Goal: Information Seeking & Learning: Check status

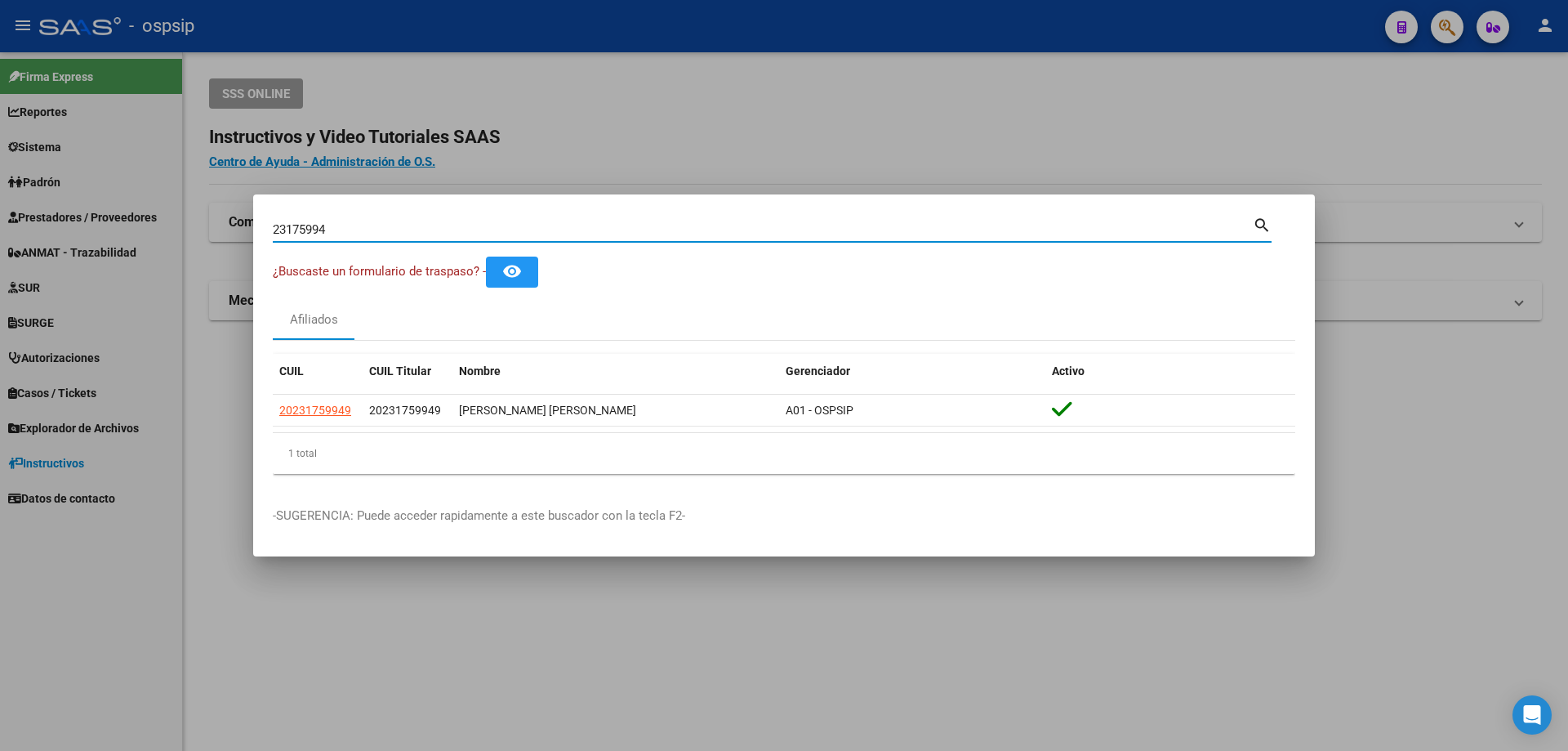
drag, startPoint x: 0, startPoint y: 0, endPoint x: 0, endPoint y: 98, distance: 98.0
click at [0, 98] on div "23175994 Buscar (apellido, dni, cuil, nro traspaso, cuit, obra social) search ¿…" at bounding box center [784, 375] width 1568 height 751
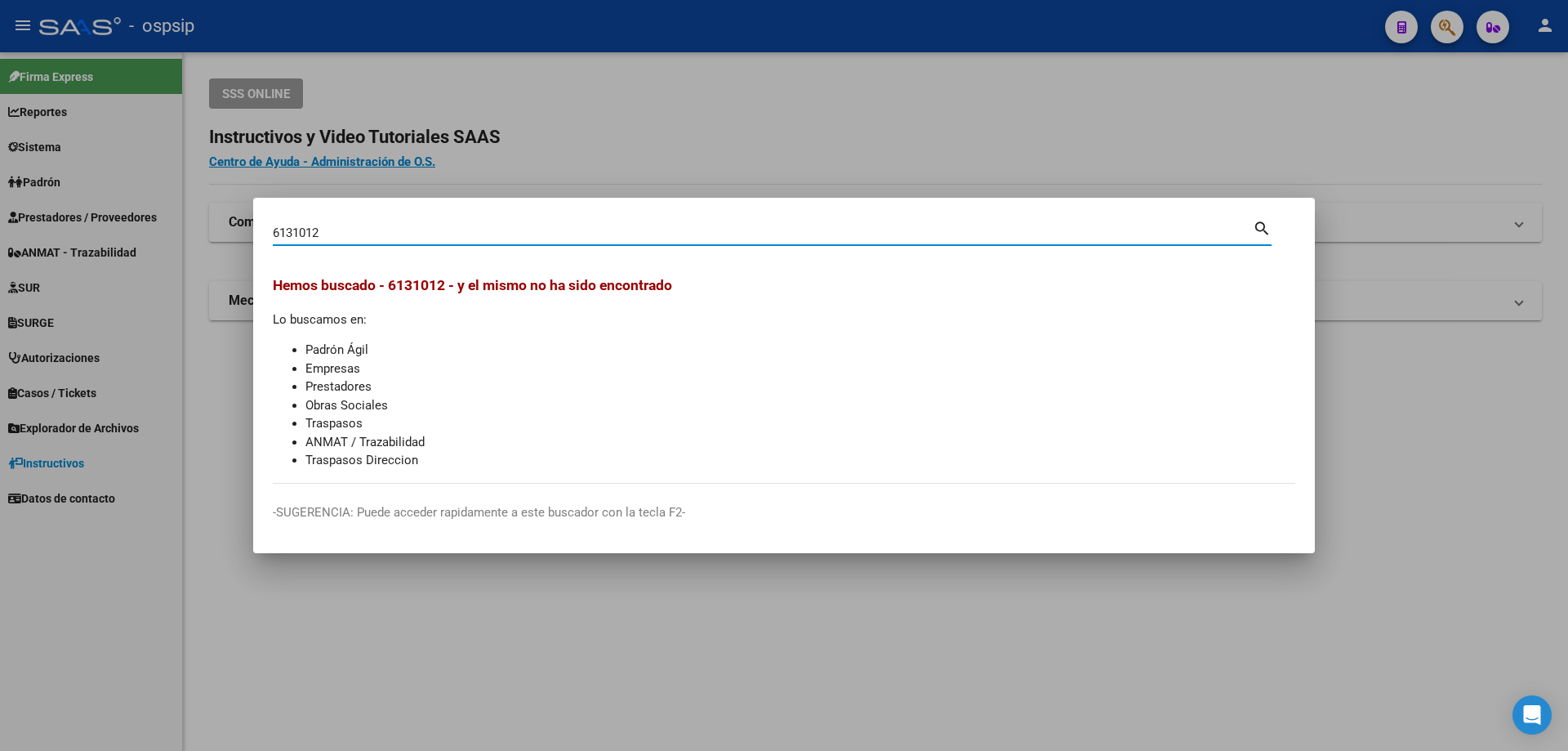
drag, startPoint x: 340, startPoint y: 233, endPoint x: 330, endPoint y: 232, distance: 10.0
click at [330, 232] on input "6131012" at bounding box center [763, 233] width 980 height 15
type input "6137012"
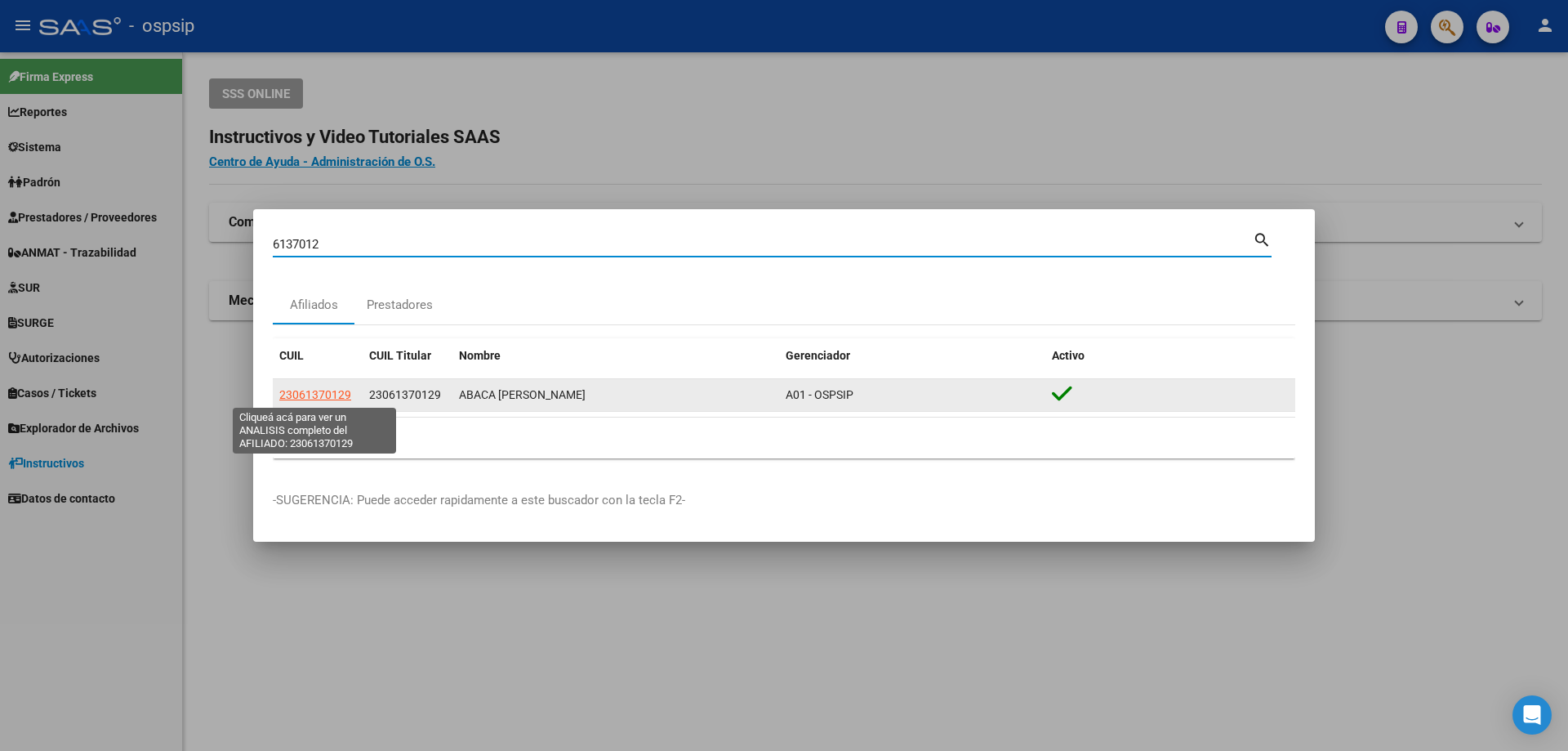
click at [331, 391] on span "23061370129" at bounding box center [315, 394] width 72 height 13
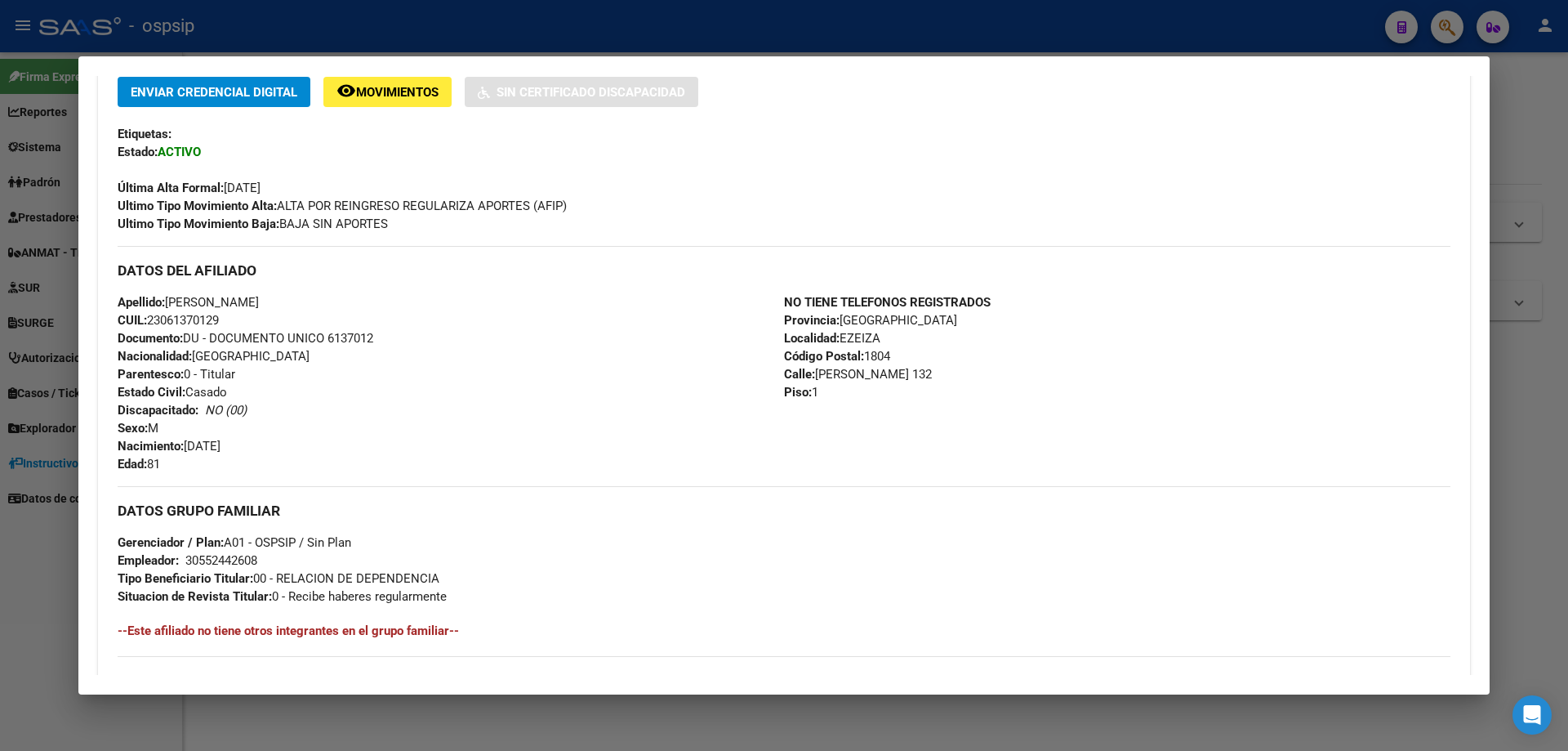
scroll to position [491, 0]
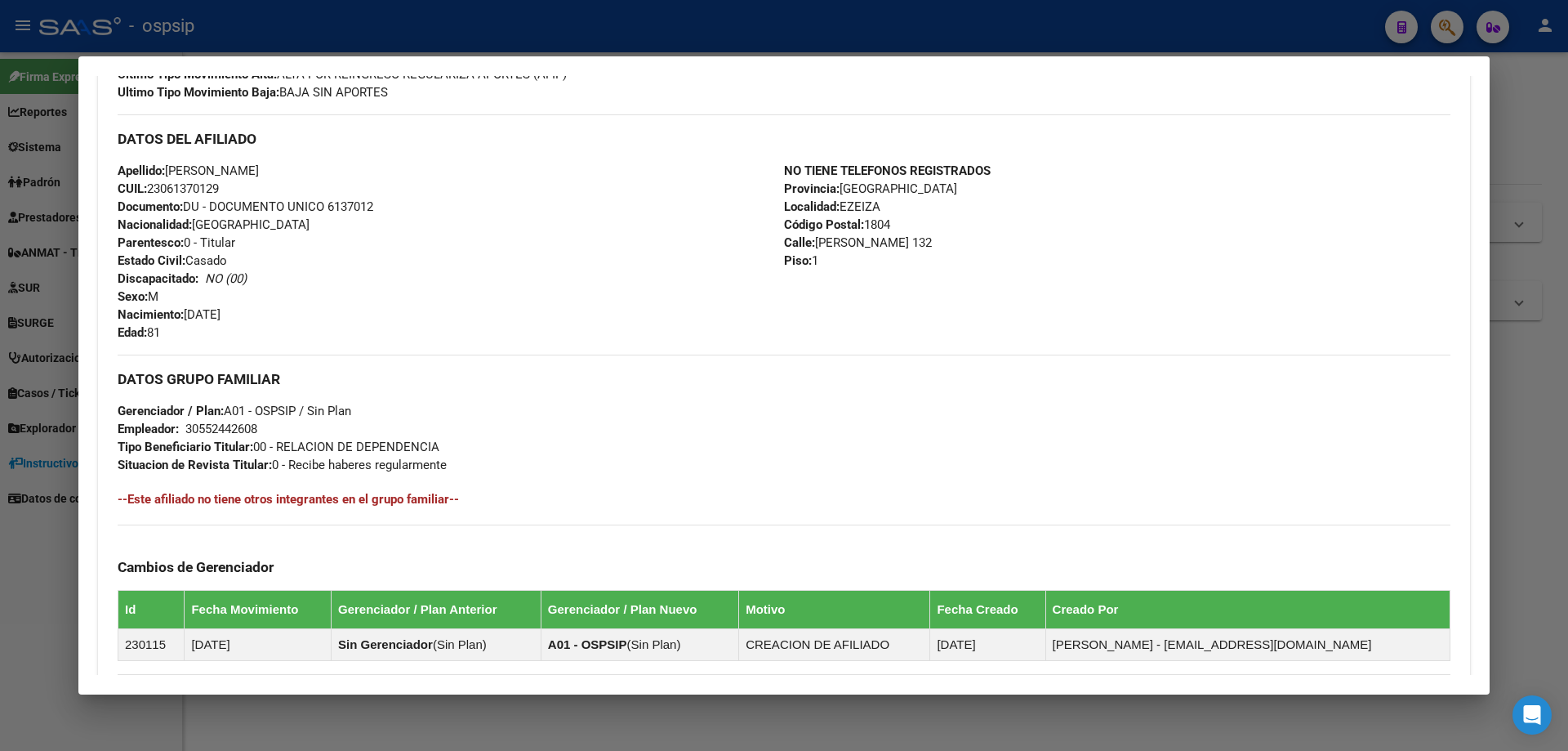
click at [367, 208] on span "Documento: DU - DOCUMENTO UNICO 6137012" at bounding box center [245, 207] width 256 height 15
copy span "6137012"
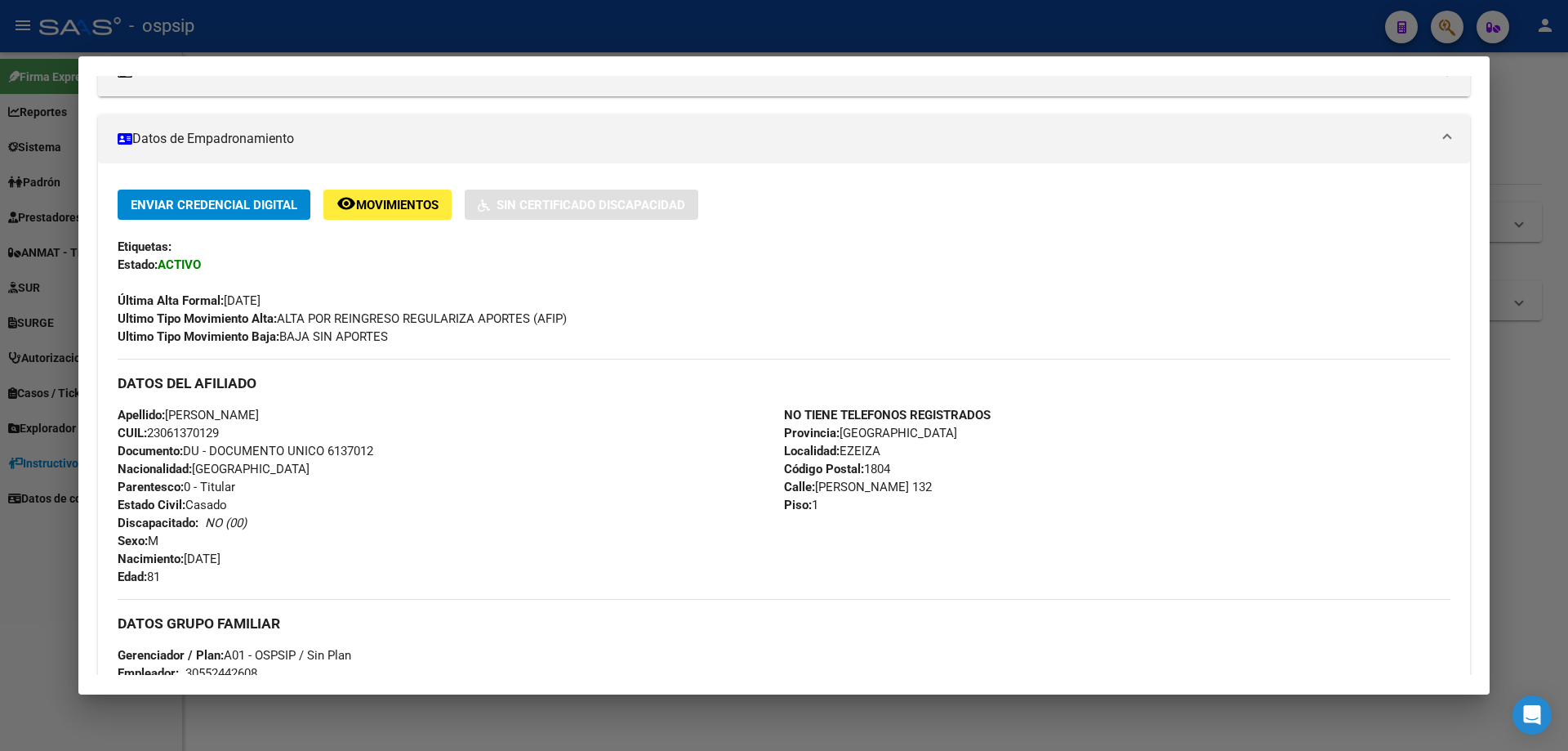
scroll to position [245, 0]
click at [388, 200] on span "Movimientos" at bounding box center [397, 206] width 83 height 15
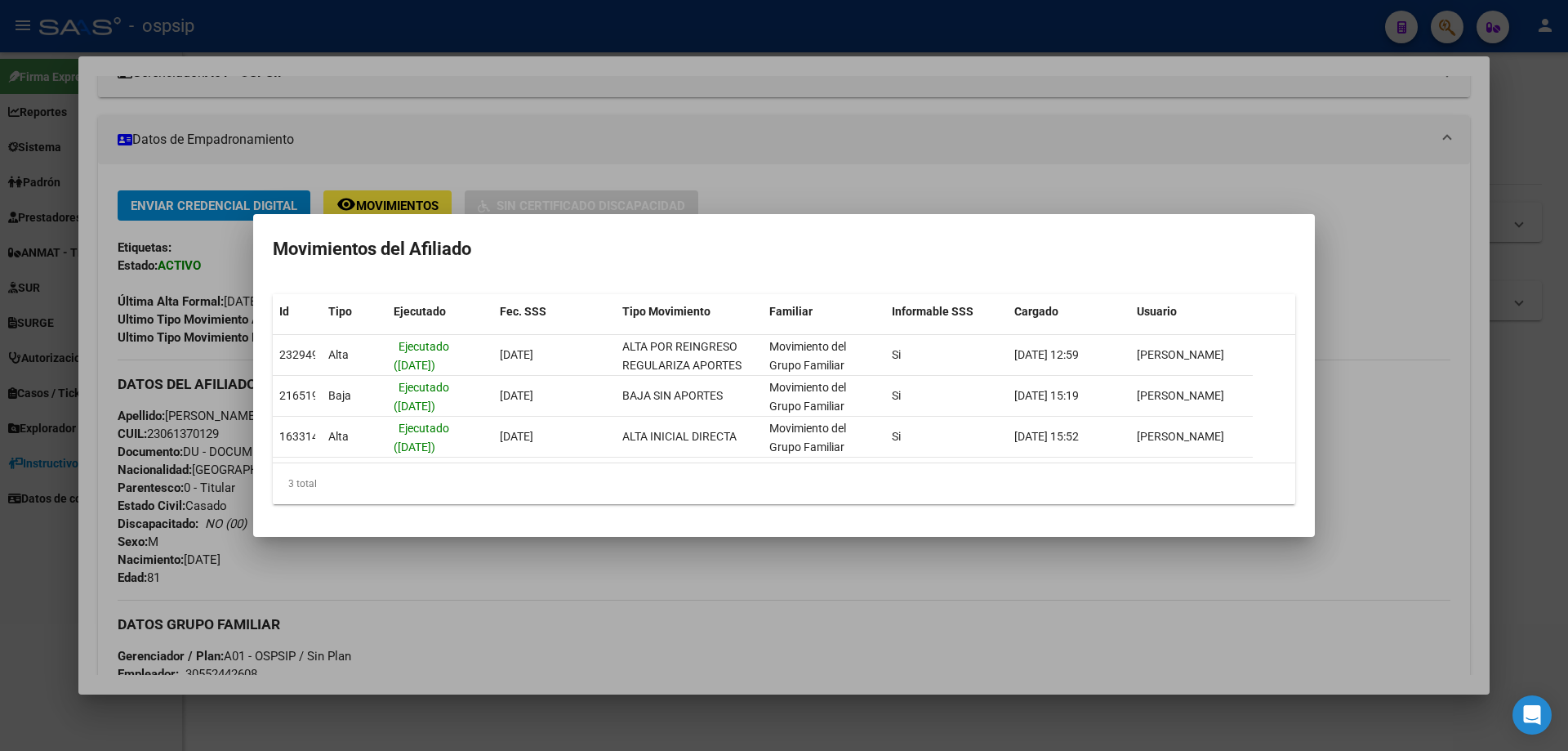
click at [774, 180] on div at bounding box center [784, 375] width 1568 height 751
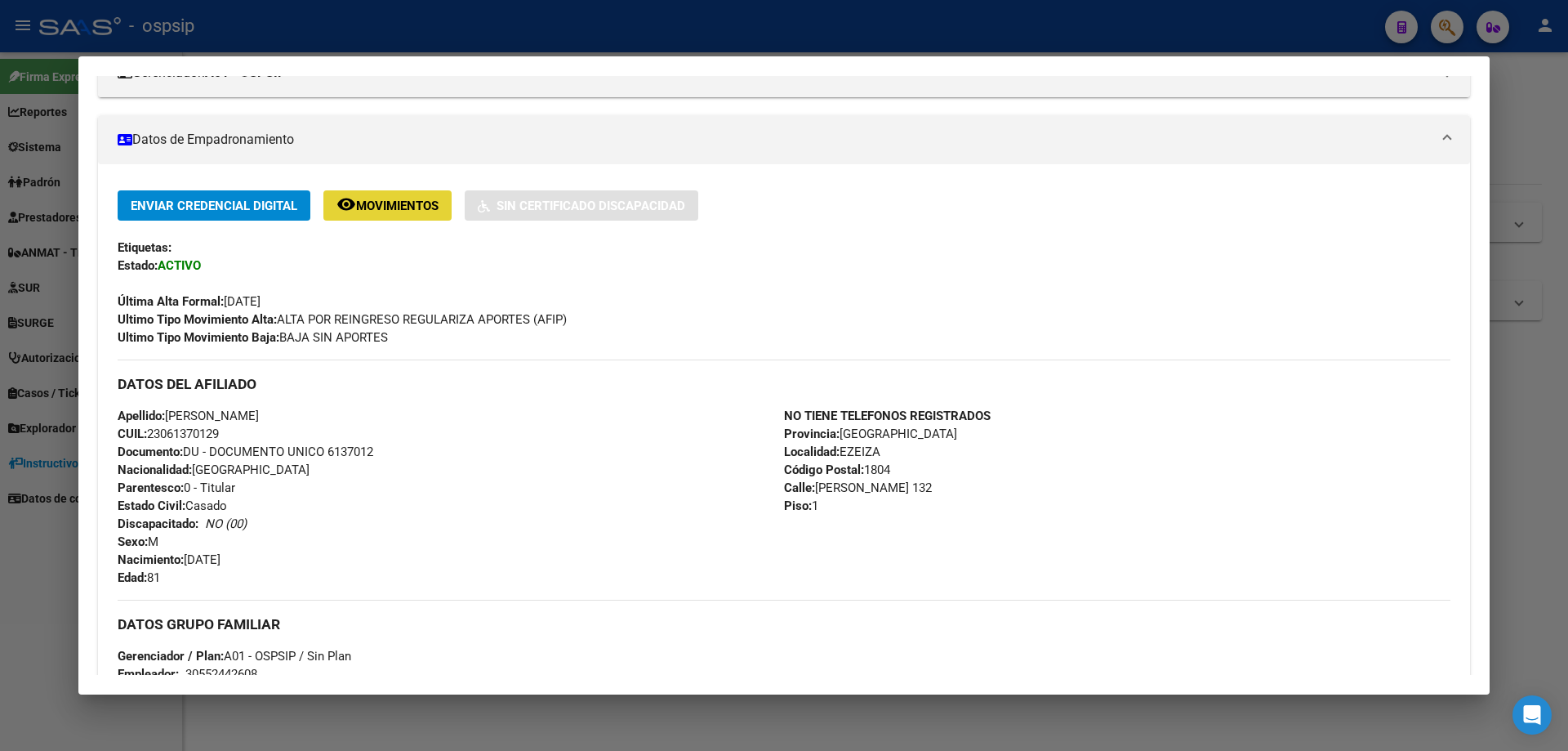
click at [393, 205] on span "Movimientos" at bounding box center [397, 206] width 83 height 15
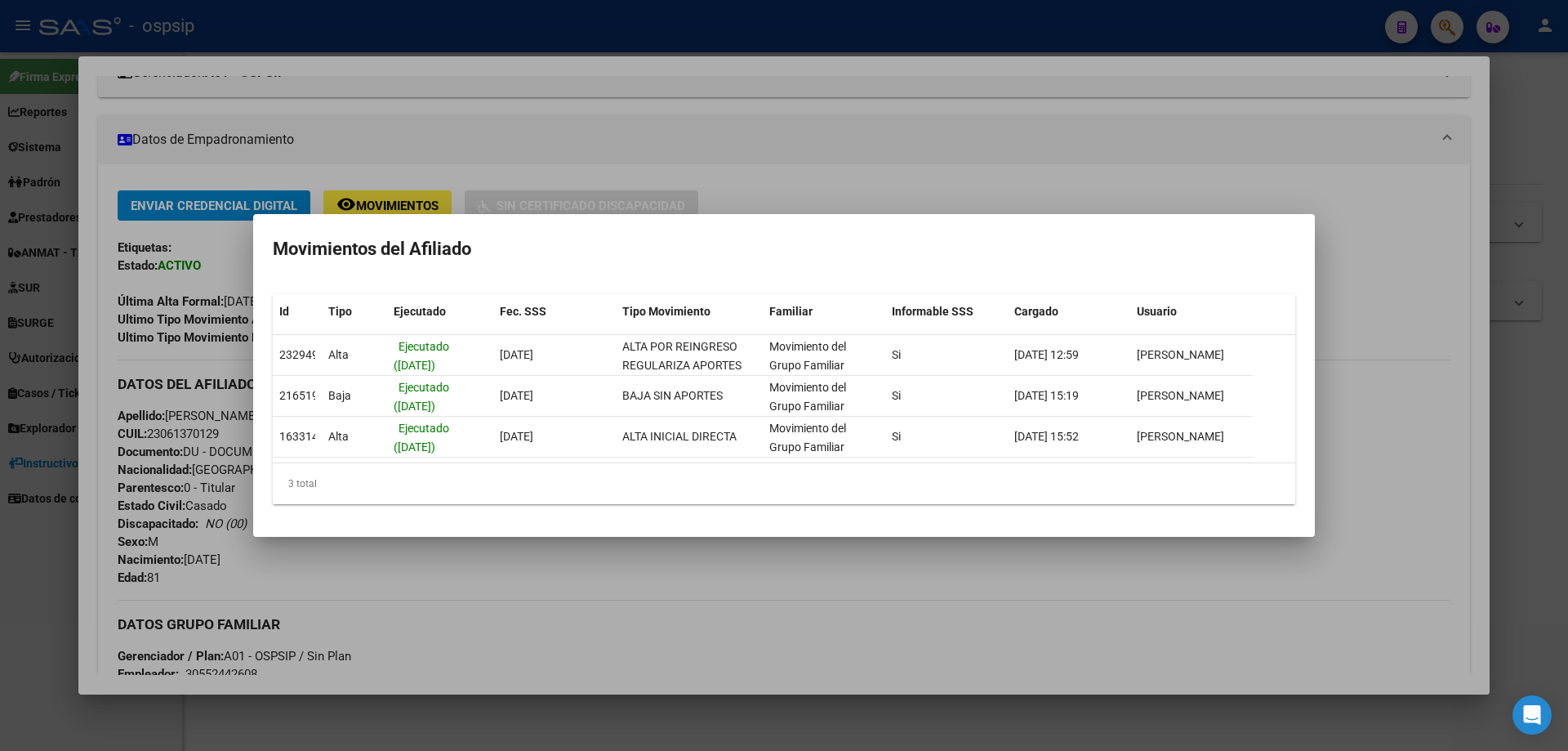
click at [538, 148] on div at bounding box center [784, 375] width 1568 height 751
